Goal: Task Accomplishment & Management: Manage account settings

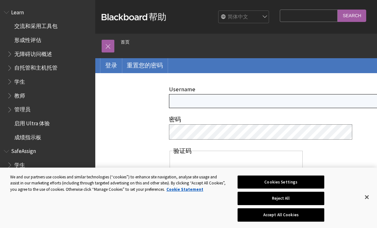
click at [200, 102] on input "Username" at bounding box center [279, 101] width 221 height 14
type input "2598710S"
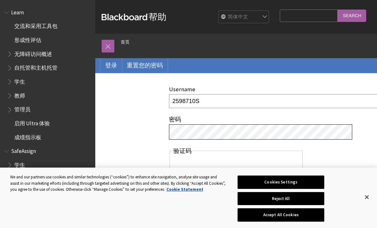
click at [188, 211] on input "登录" at bounding box center [187, 209] width 37 height 20
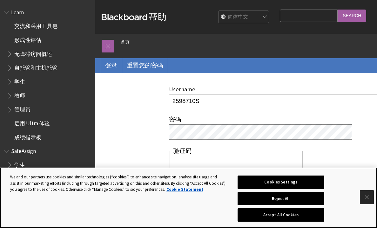
click at [369, 192] on button "Close" at bounding box center [367, 197] width 14 height 14
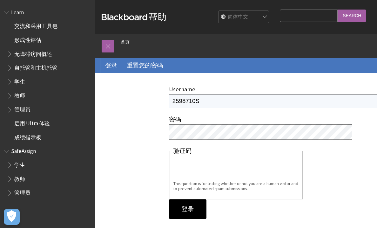
drag, startPoint x: 180, startPoint y: 106, endPoint x: 188, endPoint y: 106, distance: 8.6
click at [180, 106] on input "2598710S" at bounding box center [279, 101] width 221 height 14
type input "25098710S"
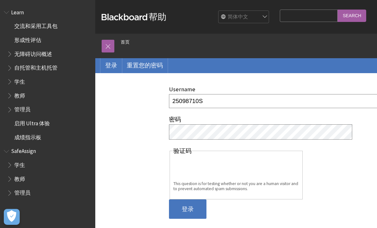
click at [194, 210] on input "登录" at bounding box center [187, 209] width 37 height 20
click at [193, 211] on input "登录" at bounding box center [187, 209] width 37 height 20
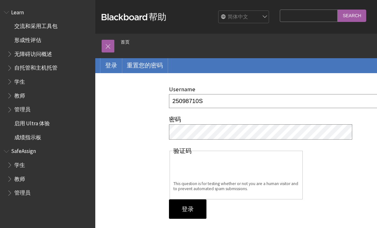
click at [222, 102] on input "25098710S" at bounding box center [279, 101] width 221 height 14
click at [118, 60] on link "登录" at bounding box center [111, 65] width 22 height 15
click at [116, 66] on link "登录" at bounding box center [111, 65] width 22 height 15
click at [208, 103] on input "Username" at bounding box center [279, 101] width 221 height 14
type input "25098710S"
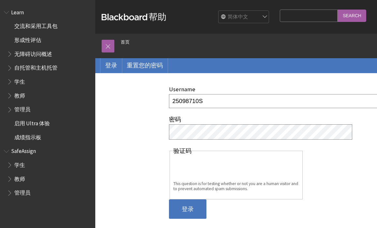
click at [187, 209] on input "登录" at bounding box center [187, 209] width 37 height 20
click at [193, 213] on input "登录" at bounding box center [187, 209] width 37 height 20
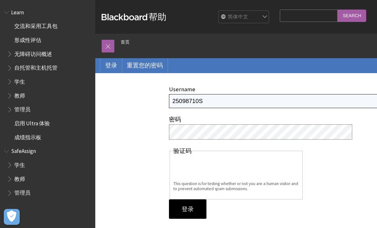
drag, startPoint x: 216, startPoint y: 105, endPoint x: 105, endPoint y: 85, distance: 112.9
click at [105, 85] on div "Username 25098710S 密码 验证码 This question is for testing whether or not you are a…" at bounding box center [236, 152] width 282 height 158
type input "[EMAIL_ADDRESS][DOMAIN_NAME]"
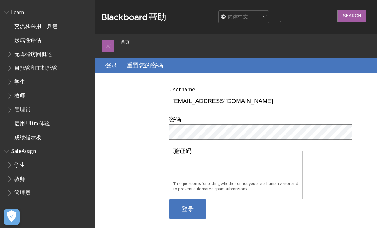
click at [184, 213] on input "登录" at bounding box center [187, 209] width 37 height 20
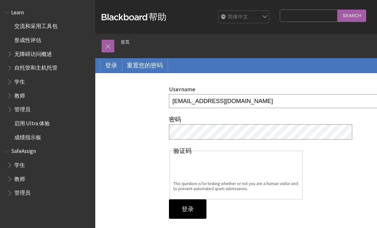
click at [202, 102] on input "[EMAIL_ADDRESS][DOMAIN_NAME]" at bounding box center [279, 101] width 221 height 14
click at [204, 102] on input "[EMAIL_ADDRESS][DOMAIN_NAME]" at bounding box center [279, 101] width 221 height 14
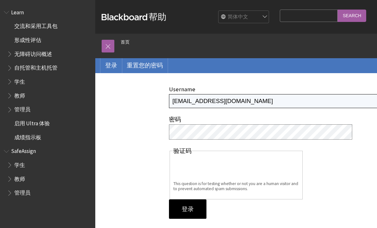
type input "[EMAIL_ADDRESS][DOMAIN_NAME]"
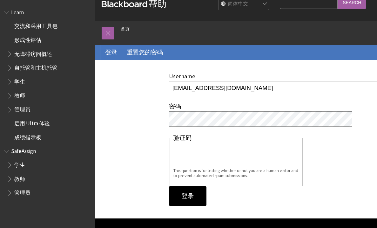
scroll to position [7, 0]
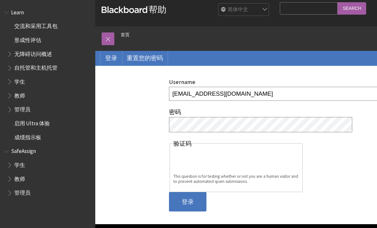
click at [192, 211] on input "登录" at bounding box center [187, 202] width 37 height 20
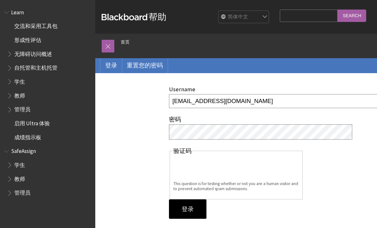
click at [148, 80] on div "Username [EMAIL_ADDRESS][DOMAIN_NAME] 密码 验证码 This question is for testing wheth…" at bounding box center [236, 152] width 282 height 158
